Goal: Unclear

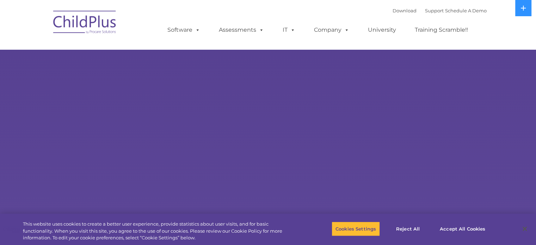
select select "MEDIUM"
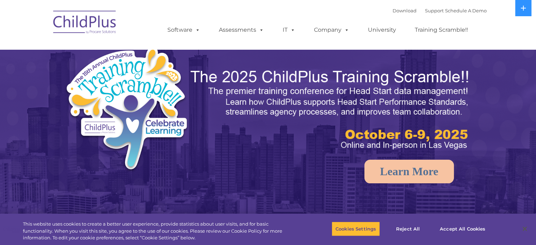
select select "MEDIUM"
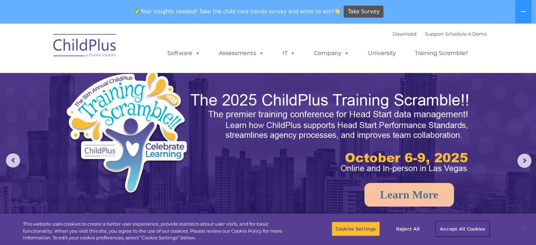
click at [447, 231] on button "Accept All Cookies" at bounding box center [462, 228] width 53 height 15
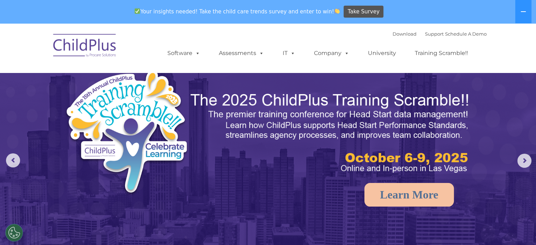
click at [93, 49] on img at bounding box center [85, 46] width 70 height 35
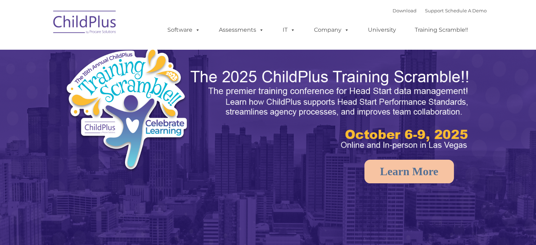
select select "MEDIUM"
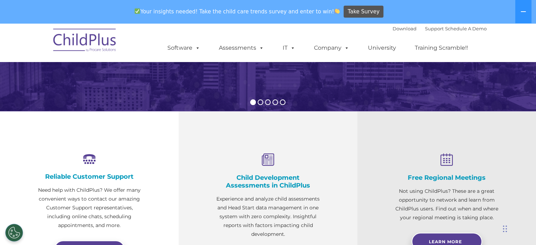
scroll to position [168, 0]
